Goal: Information Seeking & Learning: Learn about a topic

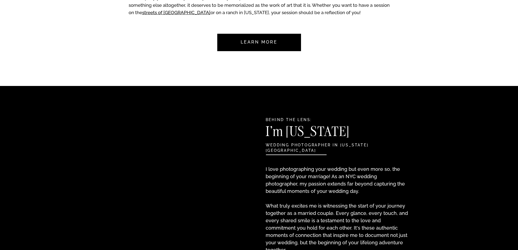
scroll to position [516, 0]
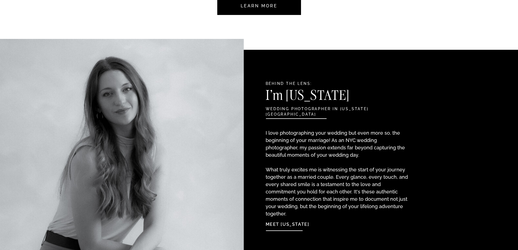
click at [307, 157] on p "I love photographing your wedding but even more so, the beginning of your marri…" at bounding box center [338, 167] width 144 height 77
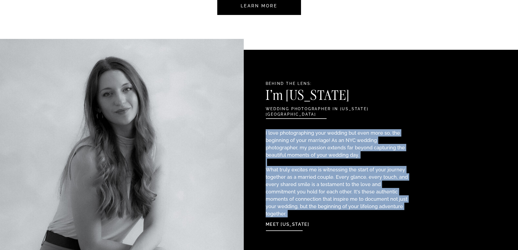
drag, startPoint x: 307, startPoint y: 157, endPoint x: 321, endPoint y: 191, distance: 36.7
click at [321, 191] on p "I love photographing your wedding but even more so, the beginning of your marri…" at bounding box center [338, 167] width 144 height 77
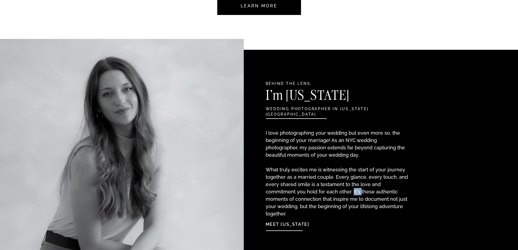
click at [321, 191] on p "I love photographing your wedding but even more so, the beginning of your marri…" at bounding box center [338, 167] width 144 height 77
click at [310, 163] on p "I love photographing your wedding but even more so, the beginning of your marri…" at bounding box center [338, 167] width 144 height 77
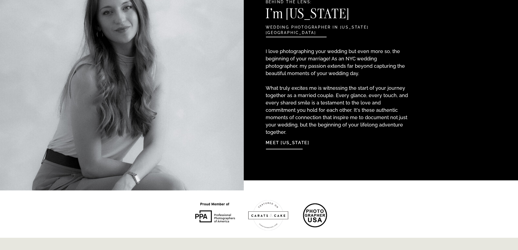
click at [283, 144] on nav "Meet Georgia" at bounding box center [295, 142] width 59 height 12
click at [281, 140] on nav "Meet Georgia" at bounding box center [295, 142] width 59 height 12
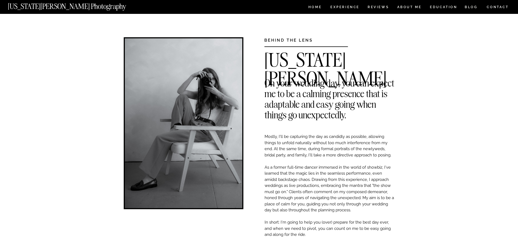
click at [281, 140] on p "Mostly, I'll be capturing the day as candidly as possible, allowing things to u…" at bounding box center [329, 205] width 130 height 144
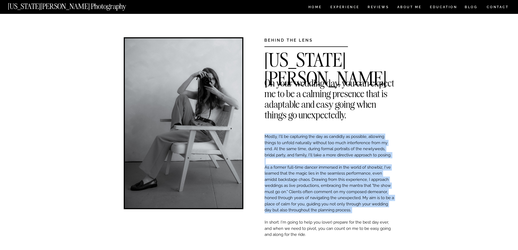
drag, startPoint x: 281, startPoint y: 140, endPoint x: 298, endPoint y: 176, distance: 40.2
click at [298, 176] on p "Mostly, I'll be capturing the day as candidly as possible, allowing things to u…" at bounding box center [329, 205] width 130 height 144
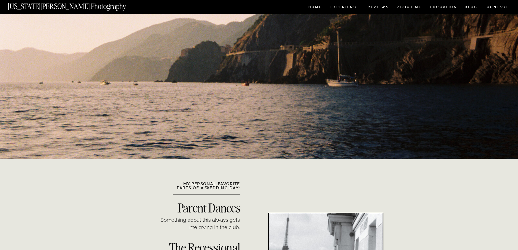
scroll to position [408, 0]
